Goal: Transaction & Acquisition: Purchase product/service

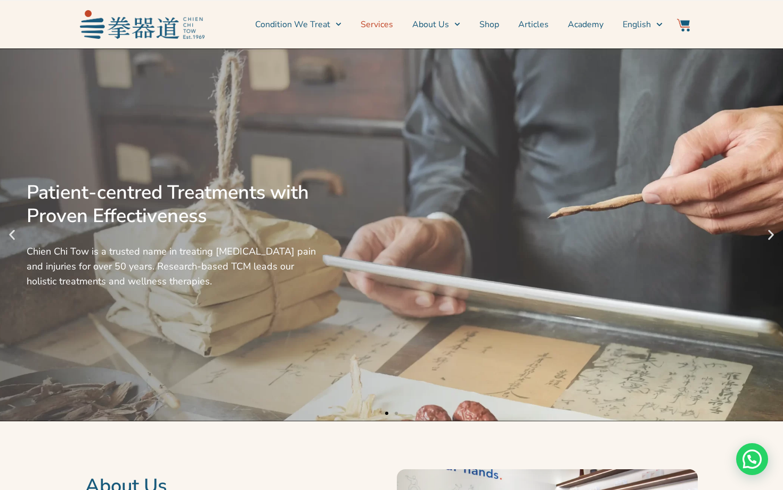
click at [392, 30] on link "Services" at bounding box center [376, 24] width 32 height 27
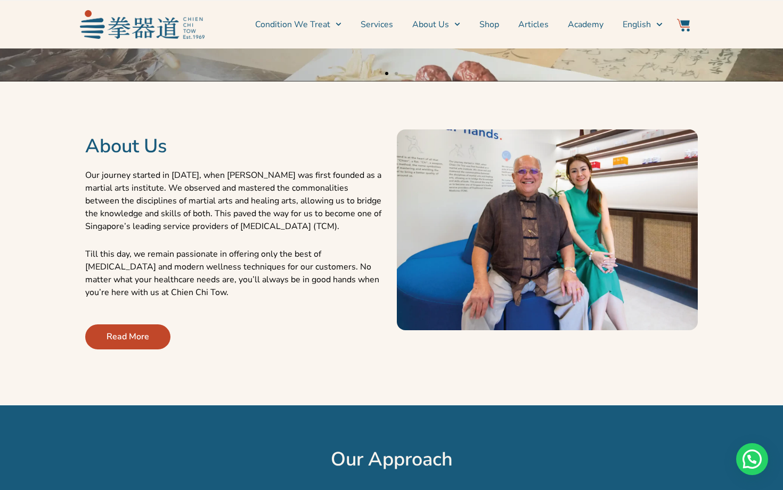
scroll to position [321, 0]
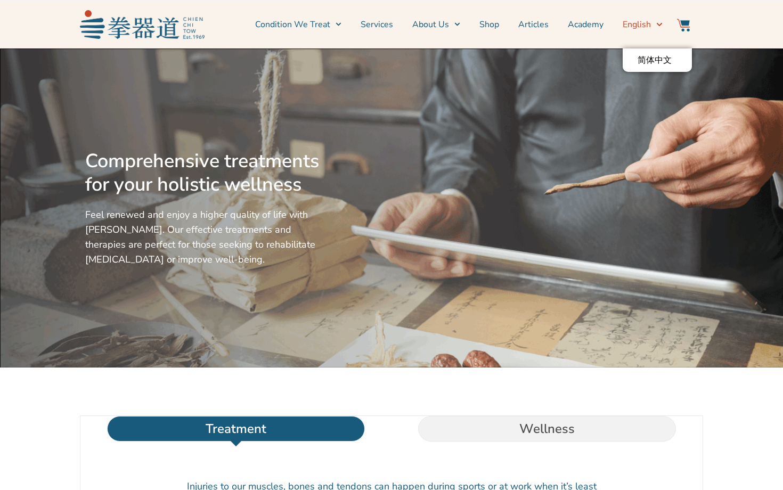
click at [688, 30] on img at bounding box center [683, 25] width 13 height 13
click at [679, 27] on img at bounding box center [683, 25] width 13 height 13
